Goal: Task Accomplishment & Management: Manage account settings

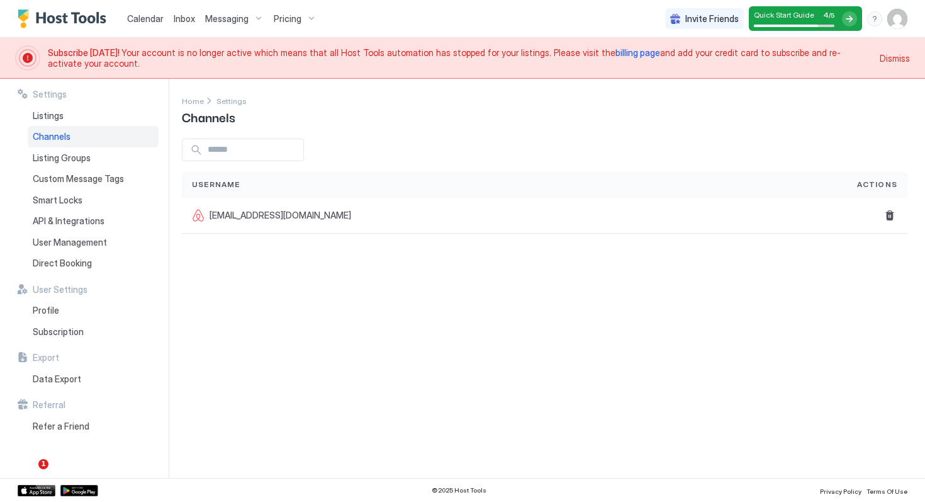
click at [703, 242] on div "Settings Home Settings Channels Username Actions [EMAIL_ADDRESS][DOMAIN_NAME]" at bounding box center [553, 278] width 743 height 399
click at [891, 214] on button "Delete" at bounding box center [889, 215] width 15 height 15
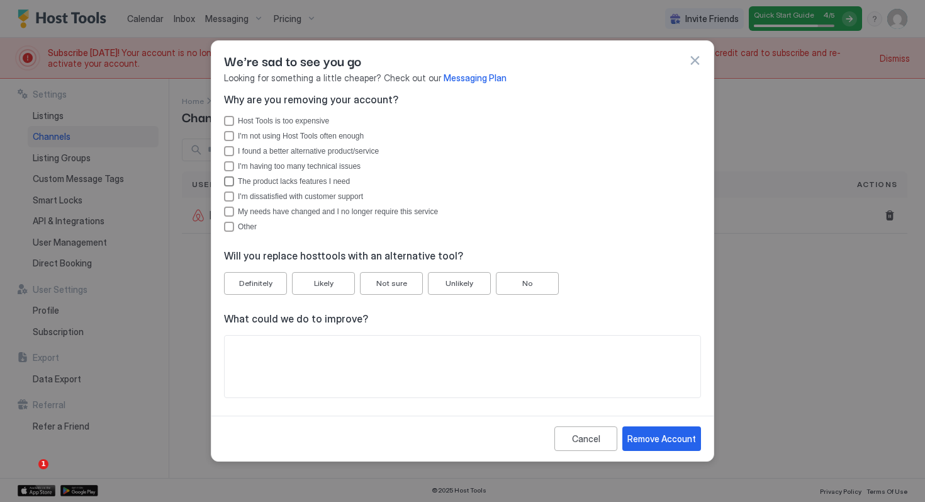
click at [228, 183] on div "The product lacks features I need" at bounding box center [229, 181] width 10 height 10
click at [228, 166] on div "I'm having too many technical issues" at bounding box center [229, 166] width 10 height 10
click at [663, 440] on div "Remove Account" at bounding box center [662, 438] width 69 height 13
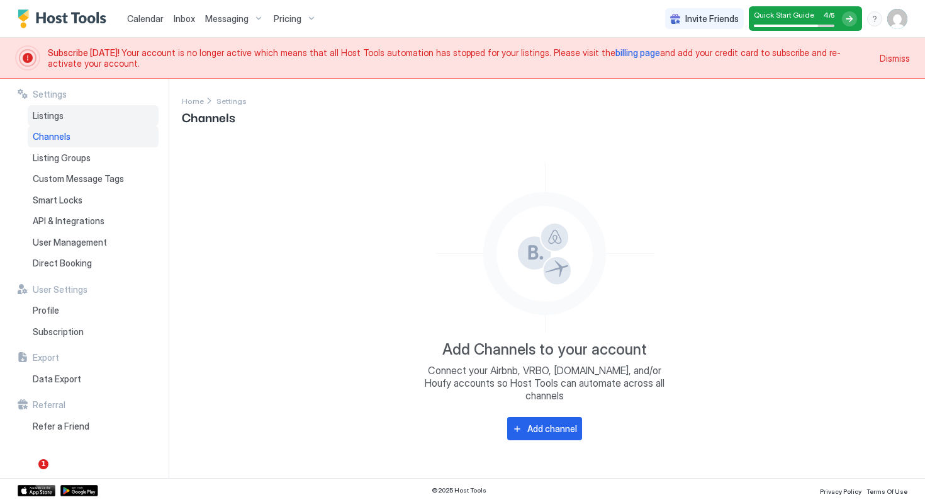
click at [53, 115] on span "Listings" at bounding box center [48, 115] width 31 height 11
